Goal: Use online tool/utility: Use online tool/utility

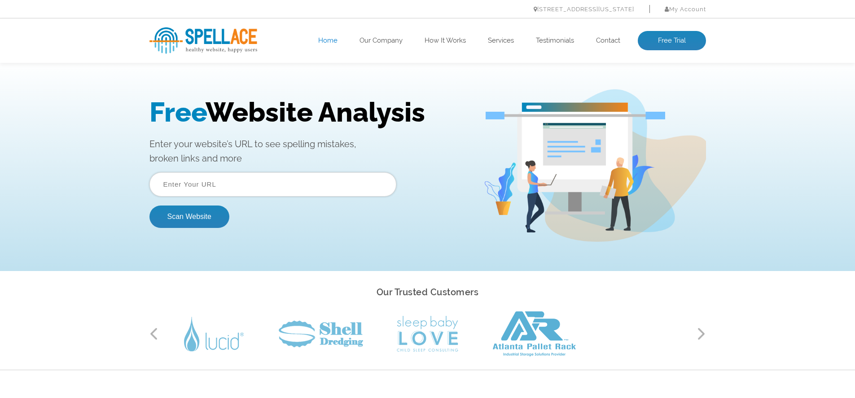
click at [179, 186] on input "text" at bounding box center [272, 184] width 247 height 24
paste input "https://alselam.org/"
type input "https://alselam.org/"
click at [118, 209] on div "Free Website Analysis Enter your website’s URL to see spelling mistakes, broken…" at bounding box center [427, 165] width 855 height 211
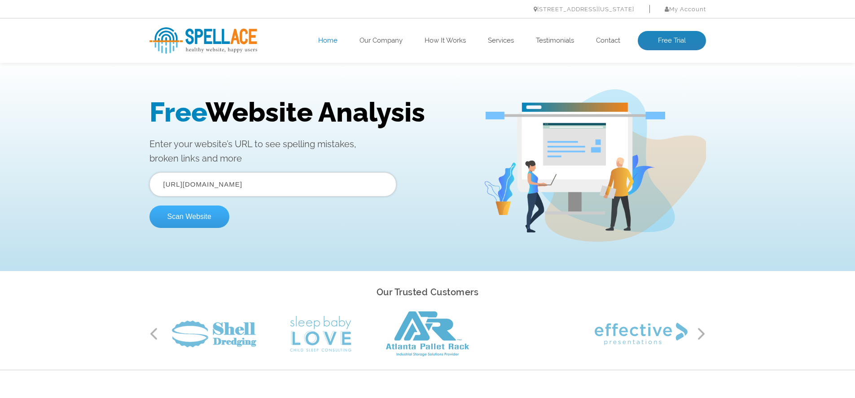
click at [175, 214] on button "Scan Website" at bounding box center [189, 217] width 80 height 22
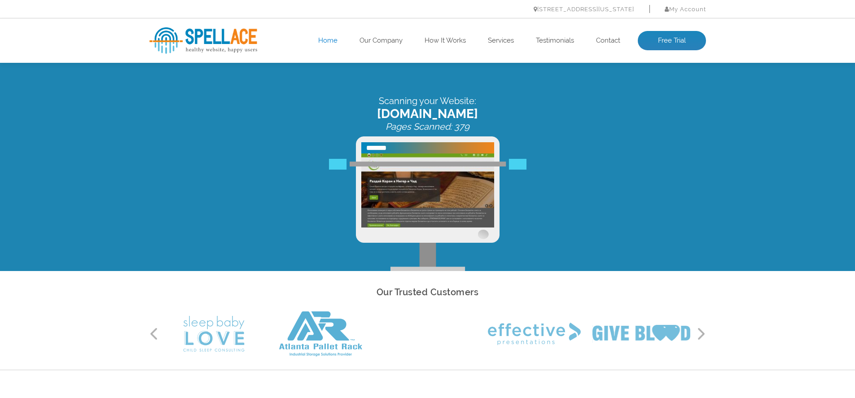
click at [283, 143] on div "Scanning your Website: alselam.org Pages Scanned: 379" at bounding box center [428, 184] width 570 height 176
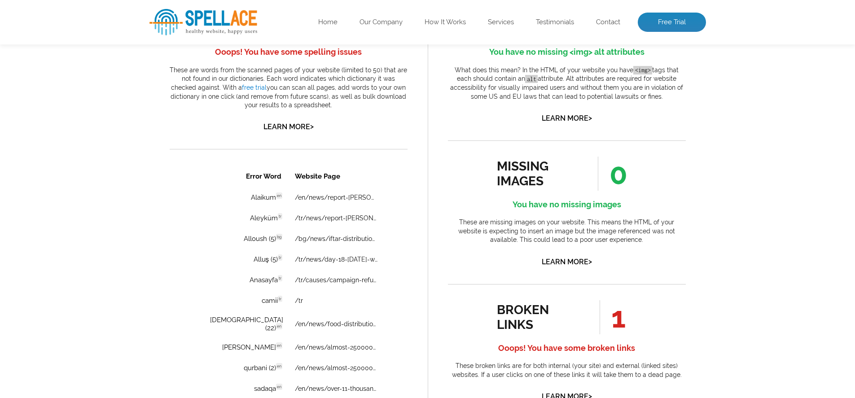
scroll to position [592, 0]
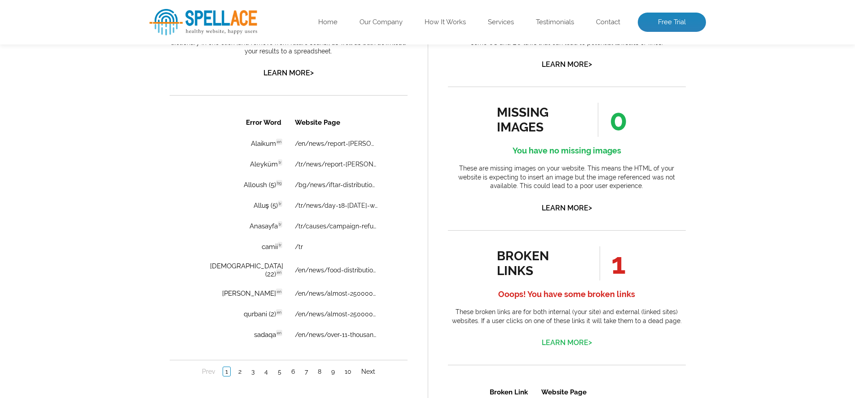
click at [583, 342] on link "Learn More >" at bounding box center [567, 342] width 50 height 9
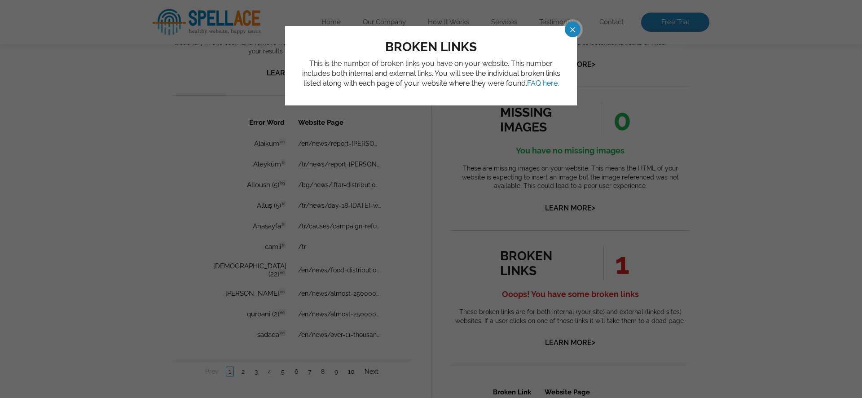
click at [571, 30] on span at bounding box center [565, 30] width 16 height 16
